Goal: Task Accomplishment & Management: Complete application form

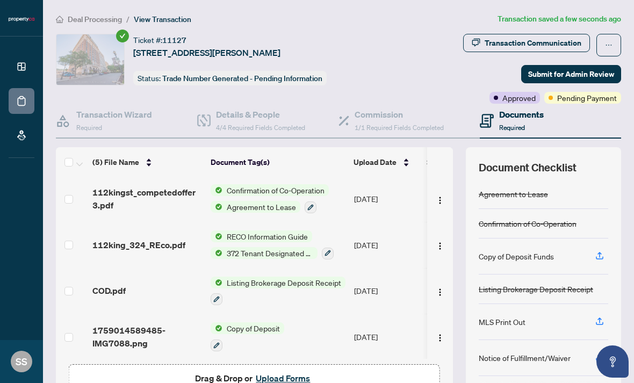
click at [0, 0] on link "Dashboard" at bounding box center [0, 0] width 0 height 0
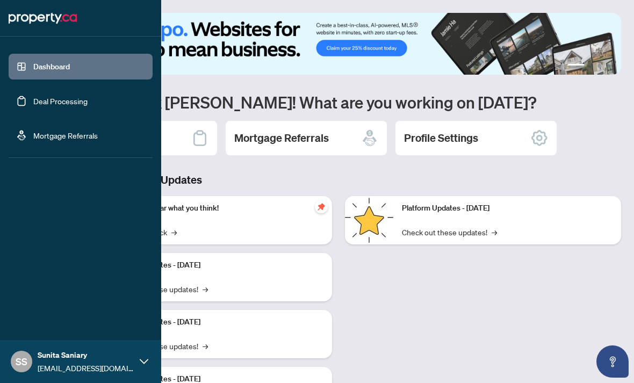
click at [47, 140] on link "Mortgage Referrals" at bounding box center [65, 135] width 64 height 10
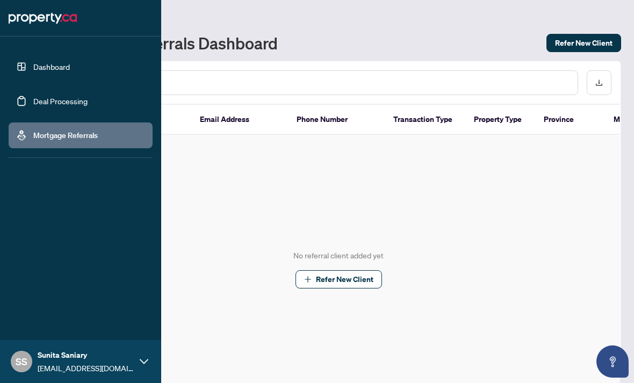
click at [37, 103] on link "Deal Processing" at bounding box center [60, 101] width 54 height 10
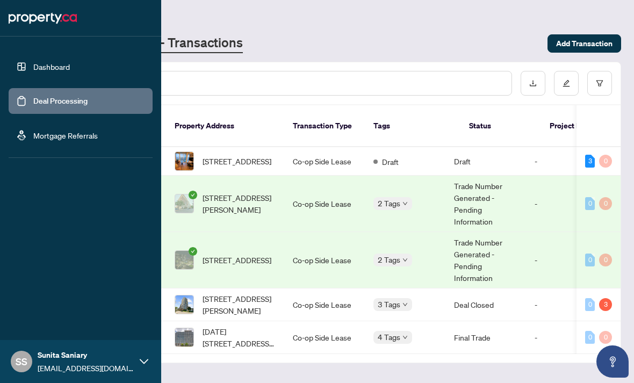
click at [428, 34] on div "[DOMAIN_NAME] - Transactions" at bounding box center [298, 43] width 485 height 19
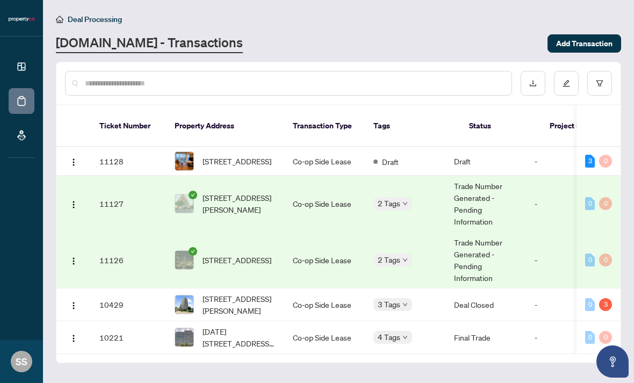
click at [246, 147] on td "[STREET_ADDRESS]" at bounding box center [225, 161] width 118 height 28
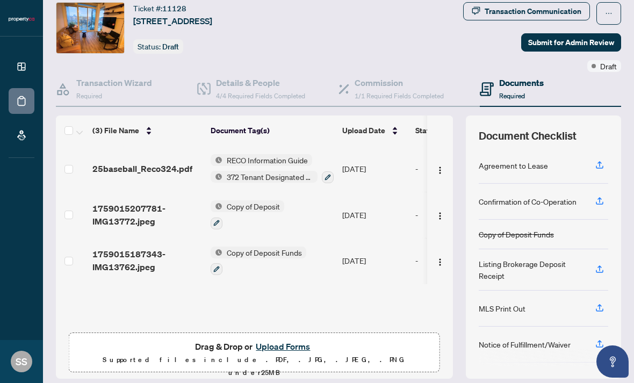
scroll to position [31, 0]
click at [296, 344] on button "Upload Forms" at bounding box center [282, 347] width 61 height 14
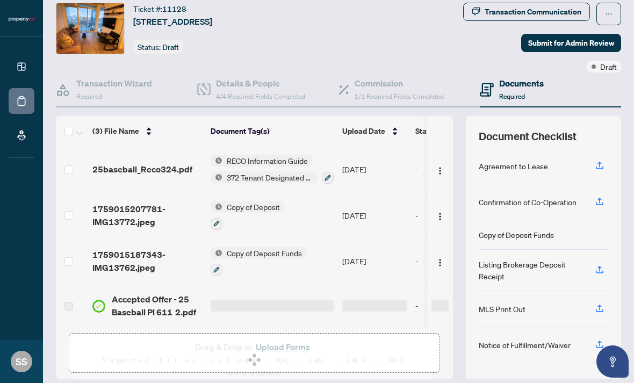
scroll to position [34, 0]
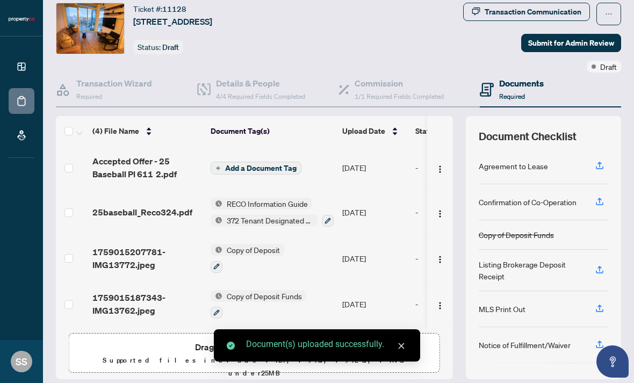
click at [287, 164] on span "Add a Document Tag" at bounding box center [260, 168] width 71 height 8
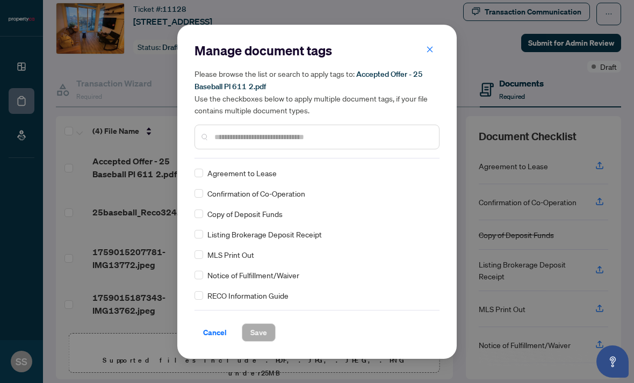
click at [295, 196] on span "Confirmation of Co-Operation" at bounding box center [256, 193] width 98 height 12
click at [267, 330] on button "Save" at bounding box center [259, 332] width 34 height 18
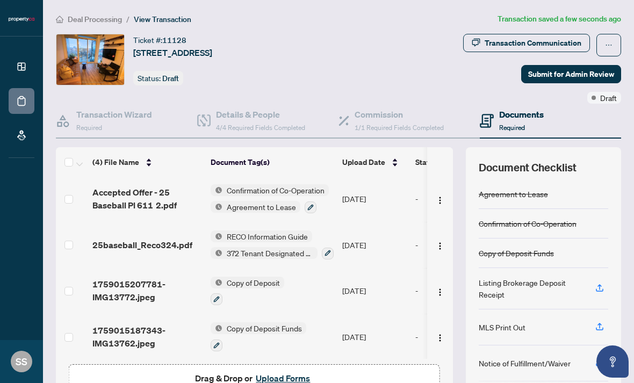
scroll to position [0, 0]
click at [591, 66] on span "Submit for Admin Review" at bounding box center [571, 74] width 86 height 17
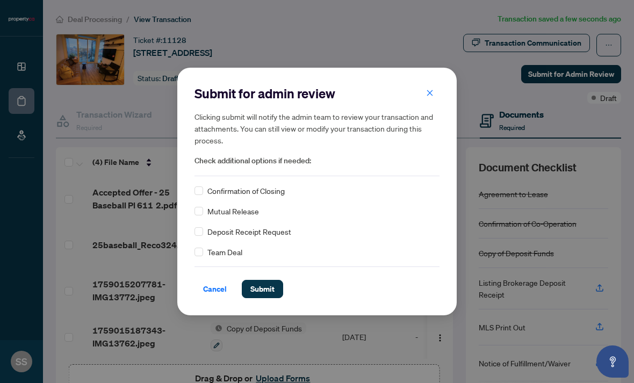
click at [270, 288] on span "Submit" at bounding box center [262, 288] width 24 height 17
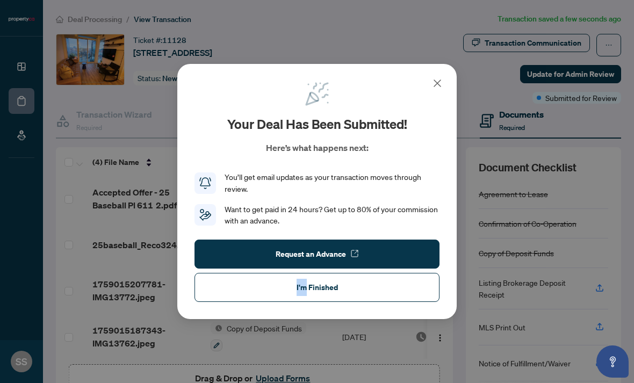
click at [275, 292] on button "I'm Finished" at bounding box center [316, 287] width 245 height 29
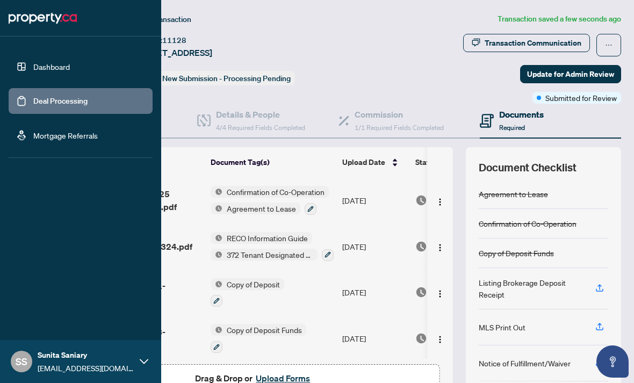
click at [33, 71] on link "Dashboard" at bounding box center [51, 67] width 37 height 10
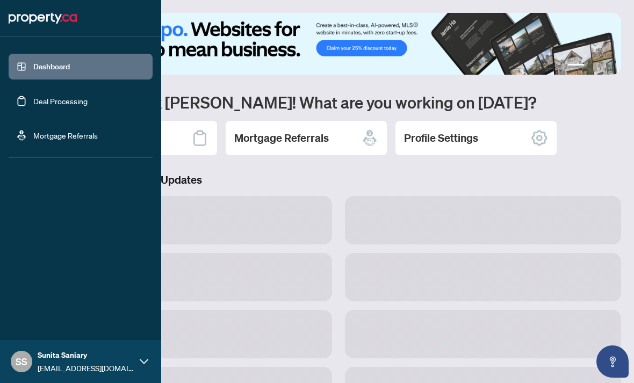
click at [33, 62] on link "Dashboard" at bounding box center [51, 67] width 37 height 10
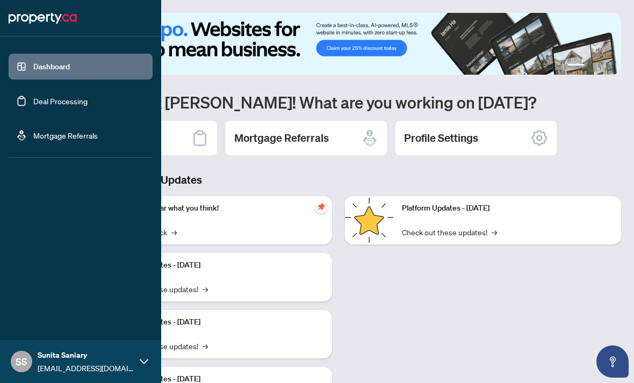
click at [61, 101] on link "Deal Processing" at bounding box center [60, 101] width 54 height 10
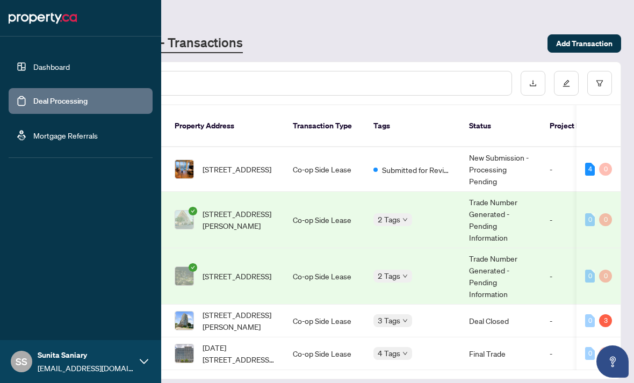
click at [194, 71] on div at bounding box center [288, 83] width 447 height 25
